Goal: Transaction & Acquisition: Download file/media

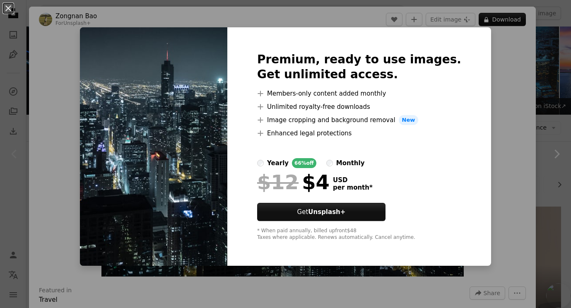
scroll to position [120, 0]
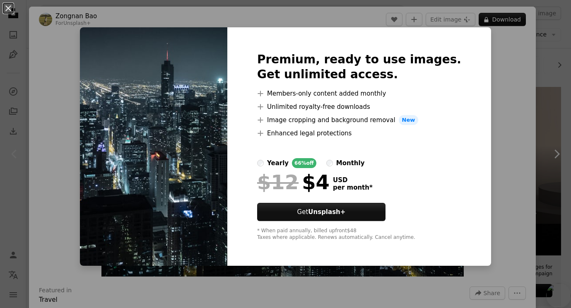
click at [514, 107] on div "An X shape Premium, ready to use images. Get unlimited access. A plus sign Memb…" at bounding box center [285, 154] width 571 height 308
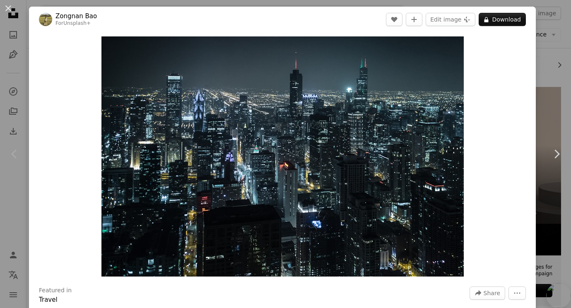
click at [569, 88] on div "An X shape Chevron left Chevron right Zongnan Bao For Unsplash+ A heart A plus …" at bounding box center [285, 154] width 571 height 308
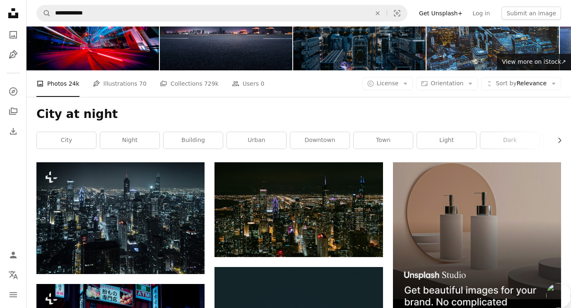
scroll to position [62, 0]
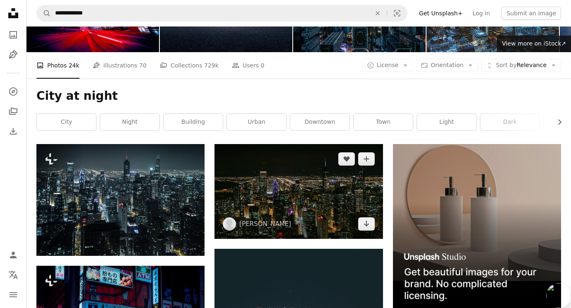
click at [340, 208] on img at bounding box center [298, 191] width 168 height 94
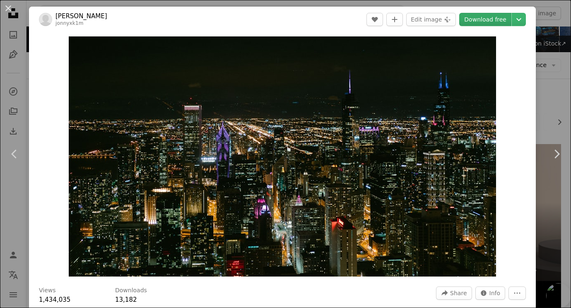
click at [497, 21] on link "Download free" at bounding box center [485, 19] width 52 height 13
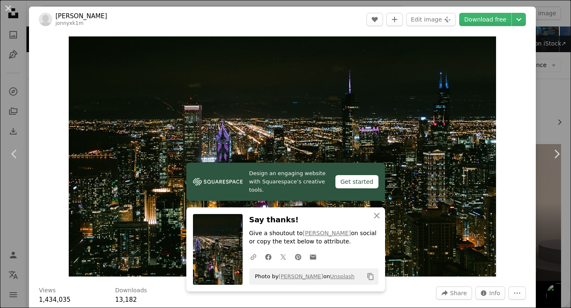
click at [214, 240] on img at bounding box center [218, 249] width 50 height 71
click at [237, 245] on img at bounding box center [218, 249] width 50 height 71
click at [374, 213] on icon "An X shape" at bounding box center [377, 216] width 10 height 10
